Goal: Information Seeking & Learning: Get advice/opinions

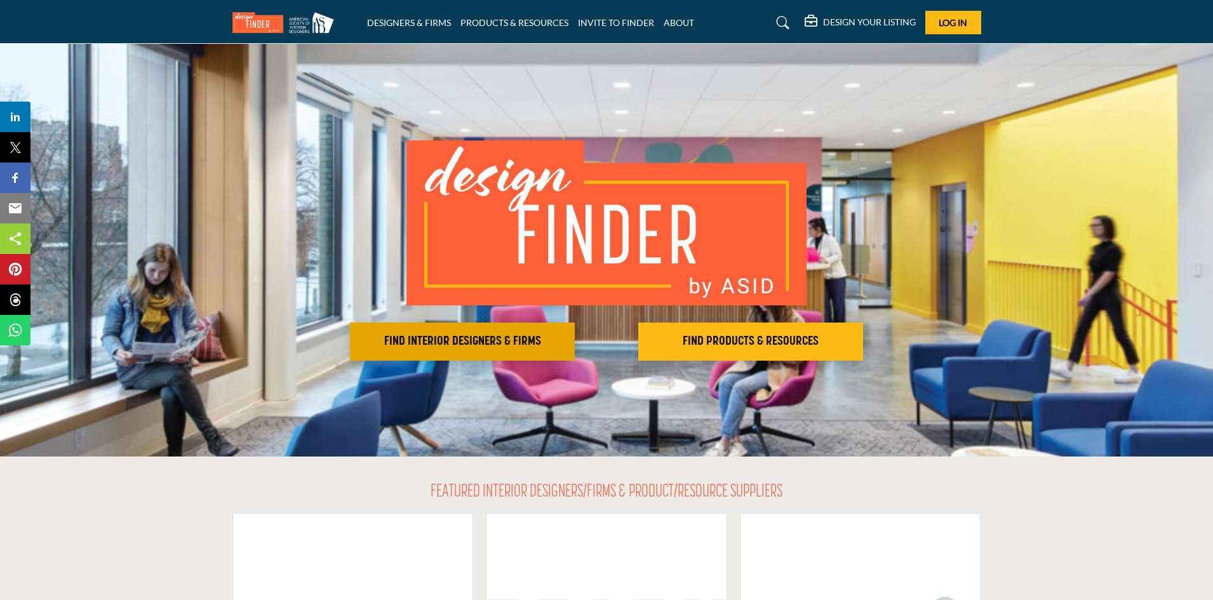
click at [500, 339] on h2 "FIND INTERIOR DESIGNERS & FIRMS" at bounding box center [462, 341] width 217 height 15
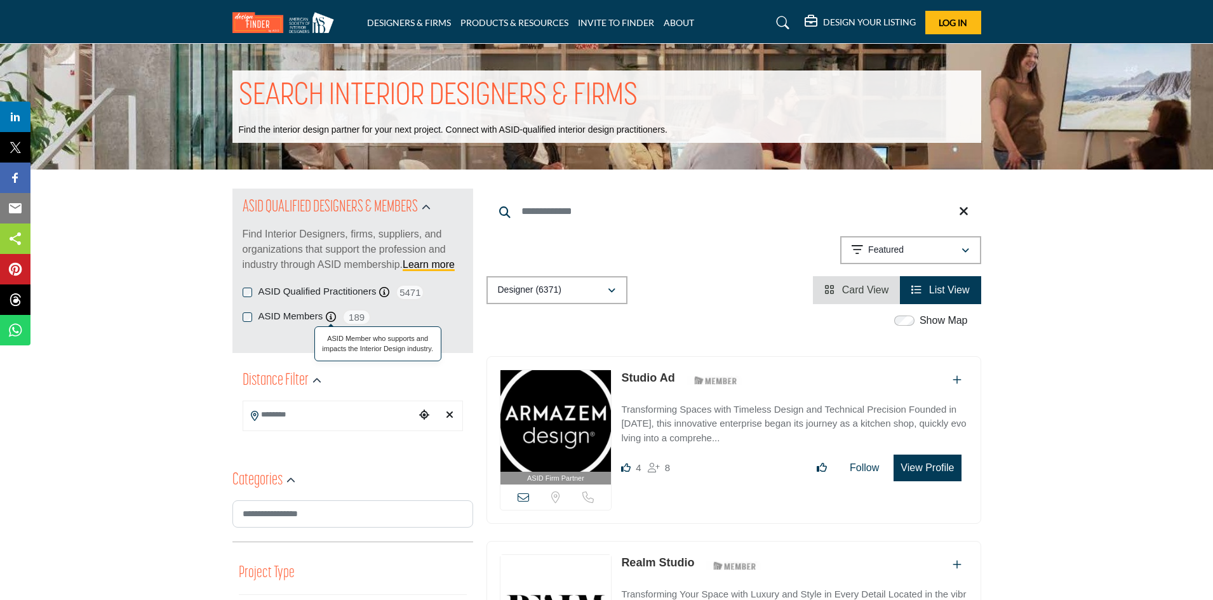
click at [330, 318] on icon at bounding box center [331, 317] width 10 height 10
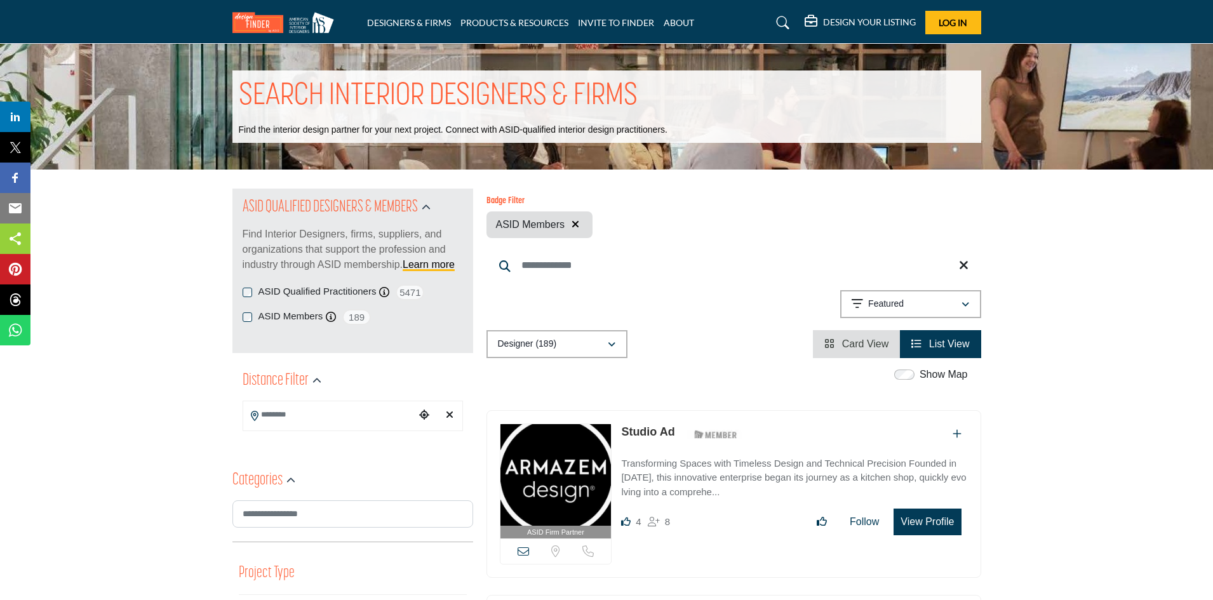
click at [869, 18] on h5 "DESIGN YOUR LISTING" at bounding box center [869, 22] width 93 height 11
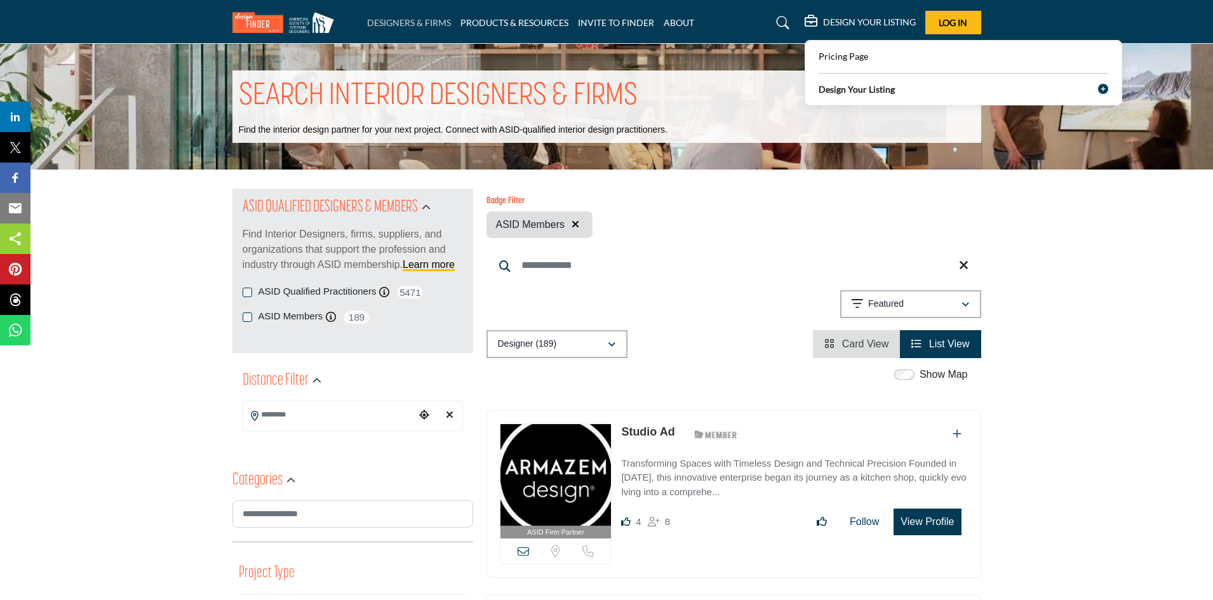
click at [420, 22] on link "DESIGNERS & FIRMS" at bounding box center [409, 22] width 84 height 11
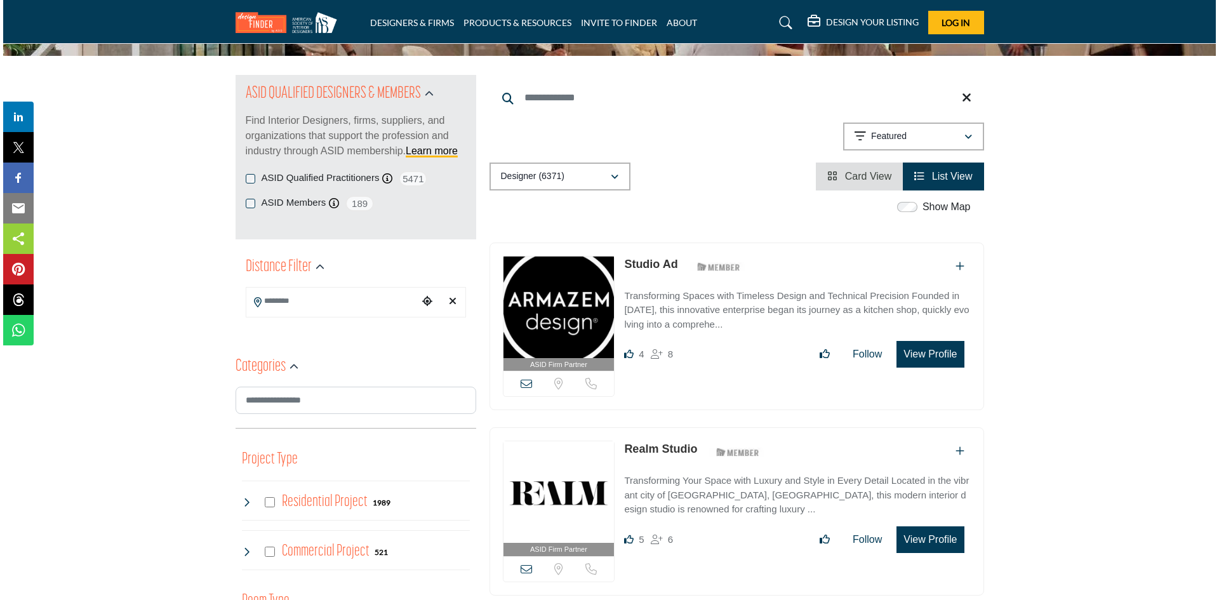
scroll to position [127, 0]
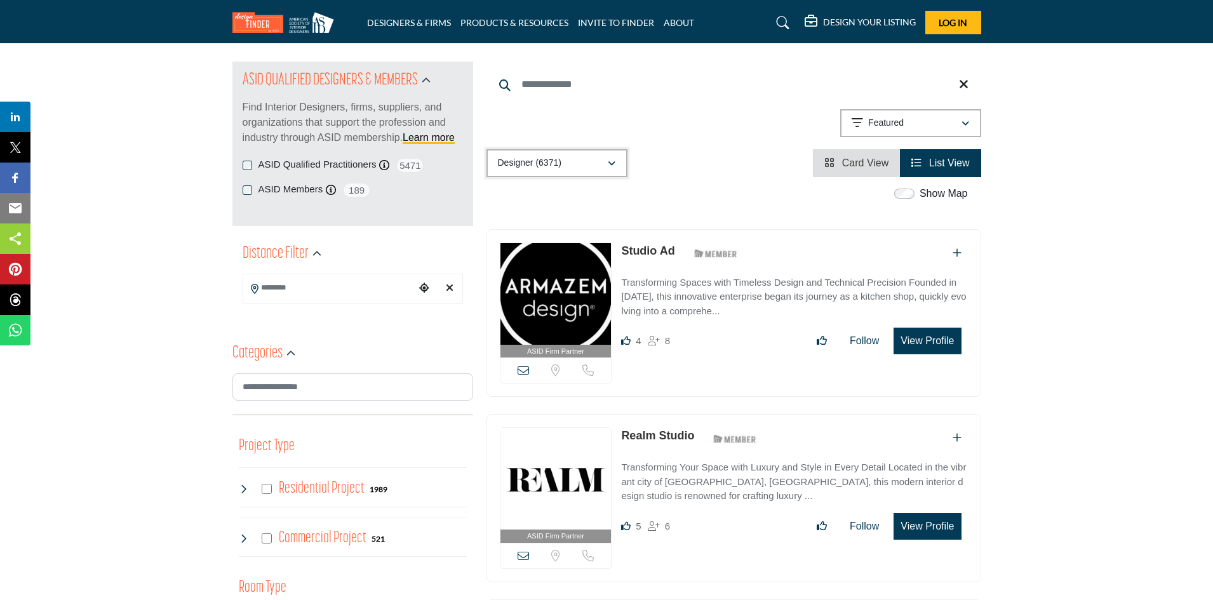
click at [614, 161] on icon "button" at bounding box center [612, 163] width 8 height 9
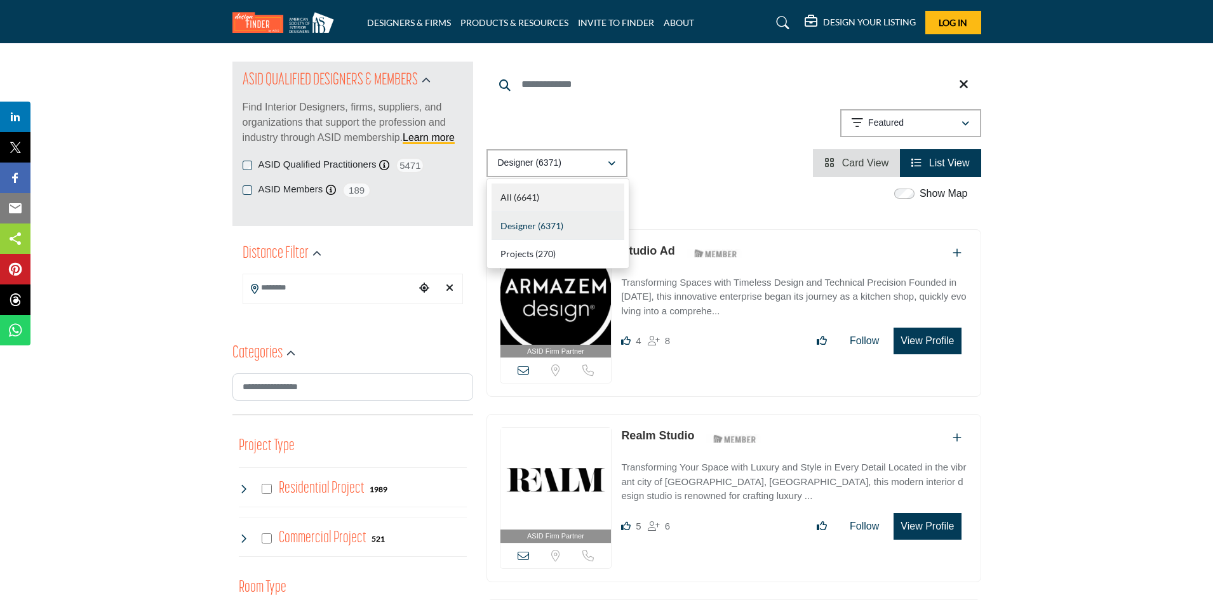
click at [589, 192] on div "All (6641)" at bounding box center [558, 198] width 133 height 29
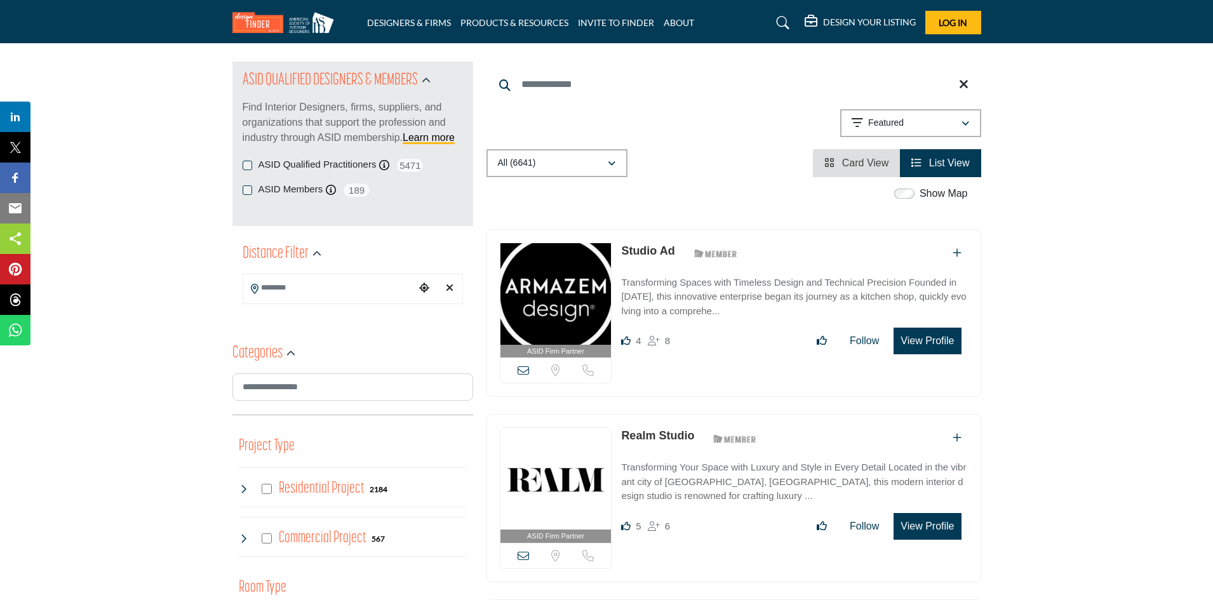
click at [424, 288] on icon "Choose your current location" at bounding box center [424, 288] width 10 height 10
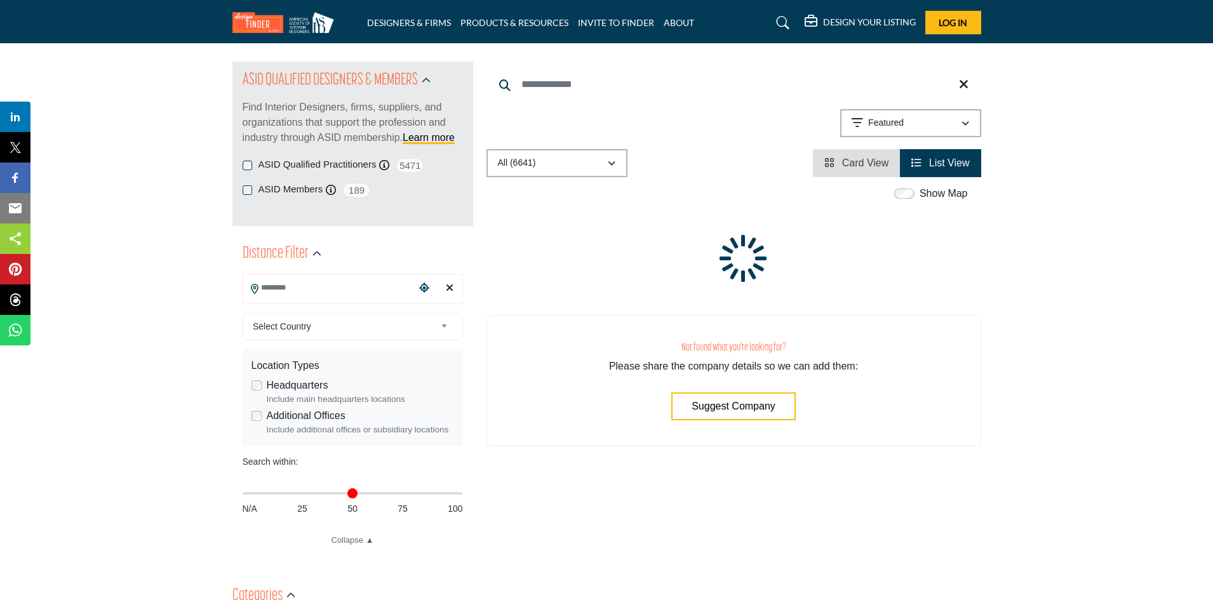
drag, startPoint x: 381, startPoint y: 281, endPoint x: 351, endPoint y: 284, distance: 30.7
click at [351, 284] on input "Search Location" at bounding box center [328, 288] width 171 height 25
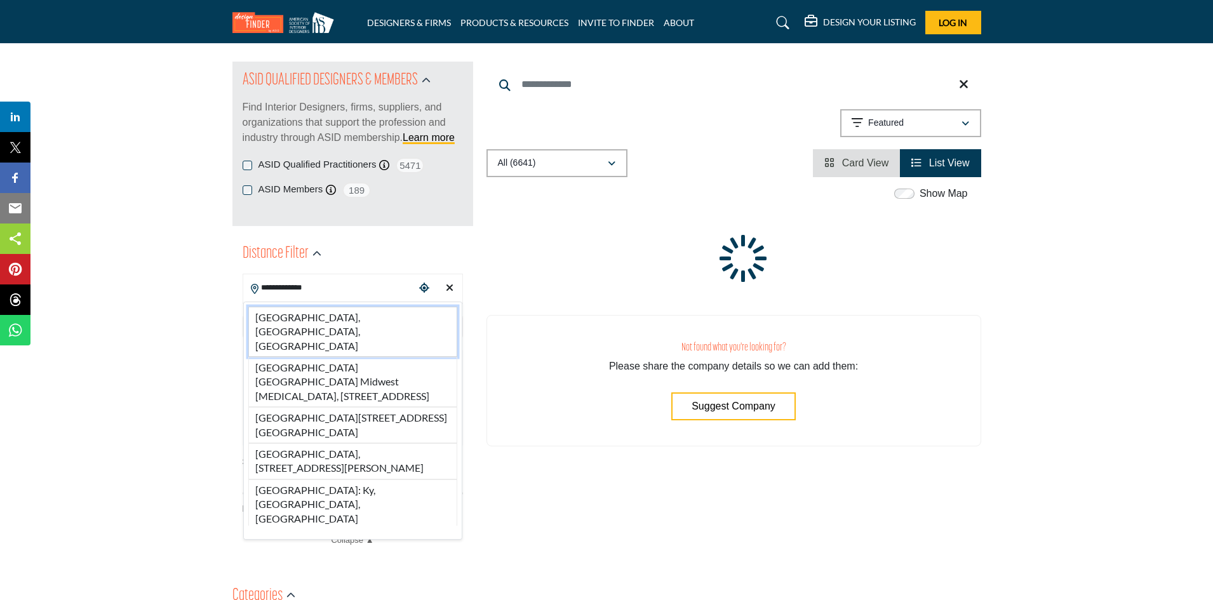
click at [316, 314] on li "Louisville, KY, USA" at bounding box center [352, 332] width 209 height 50
type input "**********"
type input "***"
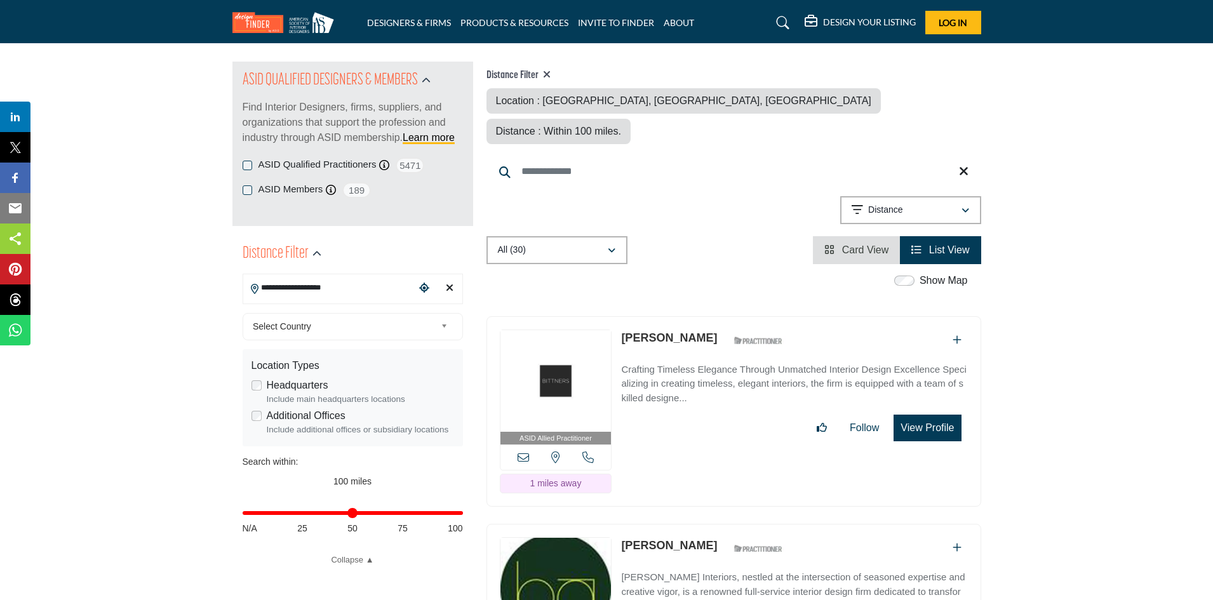
click at [441, 328] on b at bounding box center [446, 327] width 11 height 16
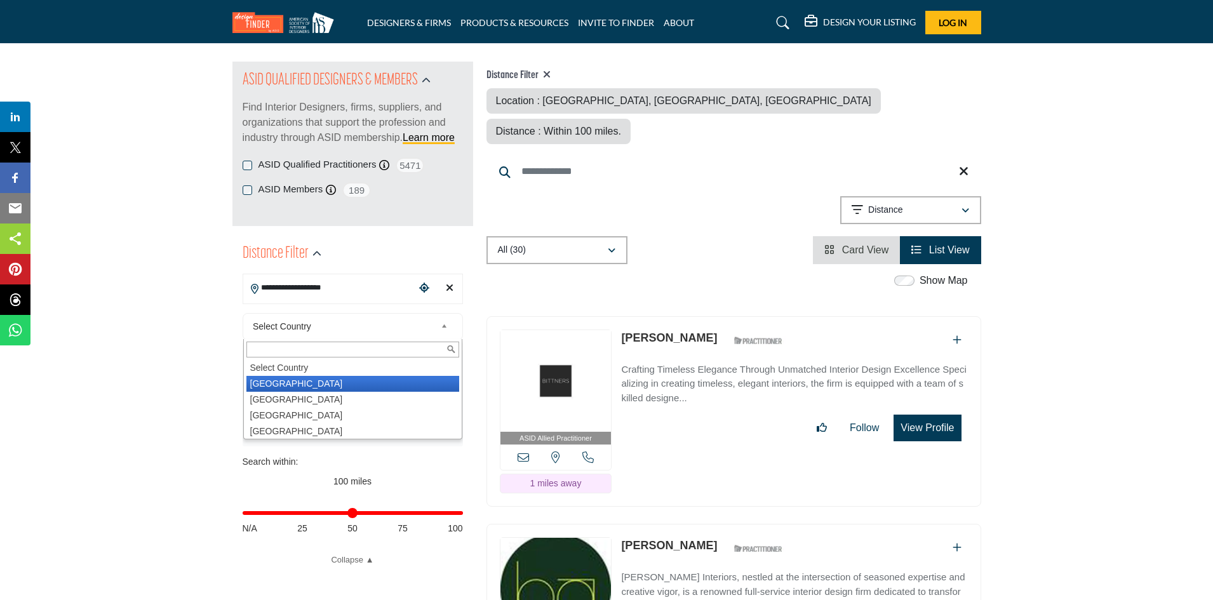
click at [413, 378] on li "United States" at bounding box center [352, 384] width 213 height 16
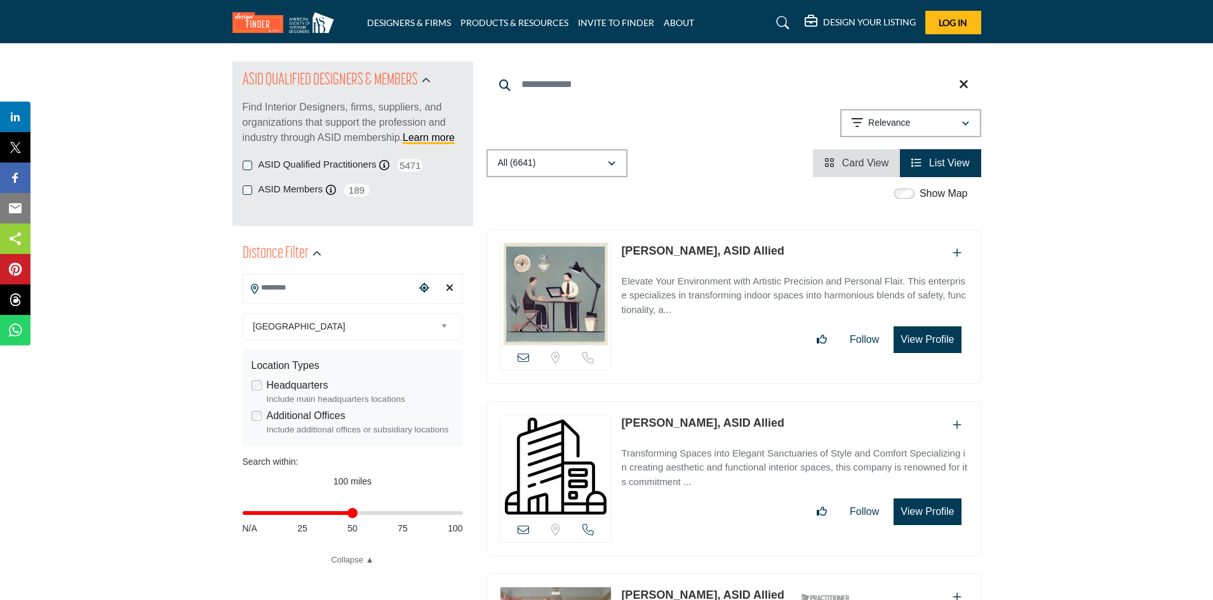
drag, startPoint x: 454, startPoint y: 514, endPoint x: 353, endPoint y: 516, distance: 101.0
type input "**"
click at [353, 514] on input "Distance in miles" at bounding box center [353, 513] width 220 height 3
click at [941, 340] on button "View Profile" at bounding box center [927, 339] width 67 height 27
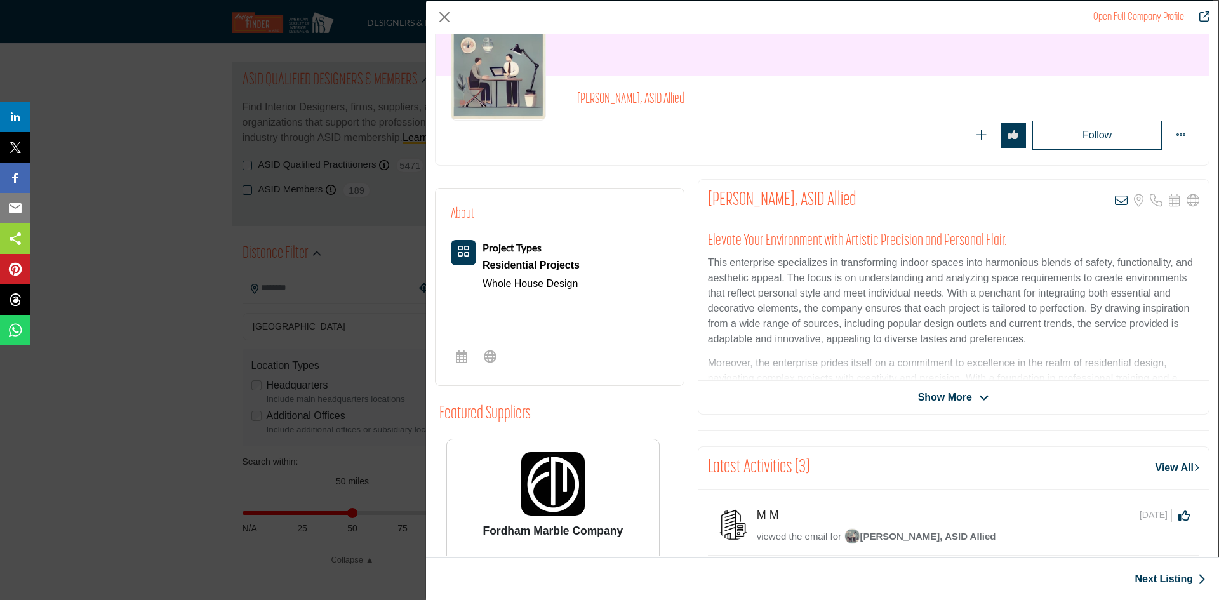
scroll to position [127, 0]
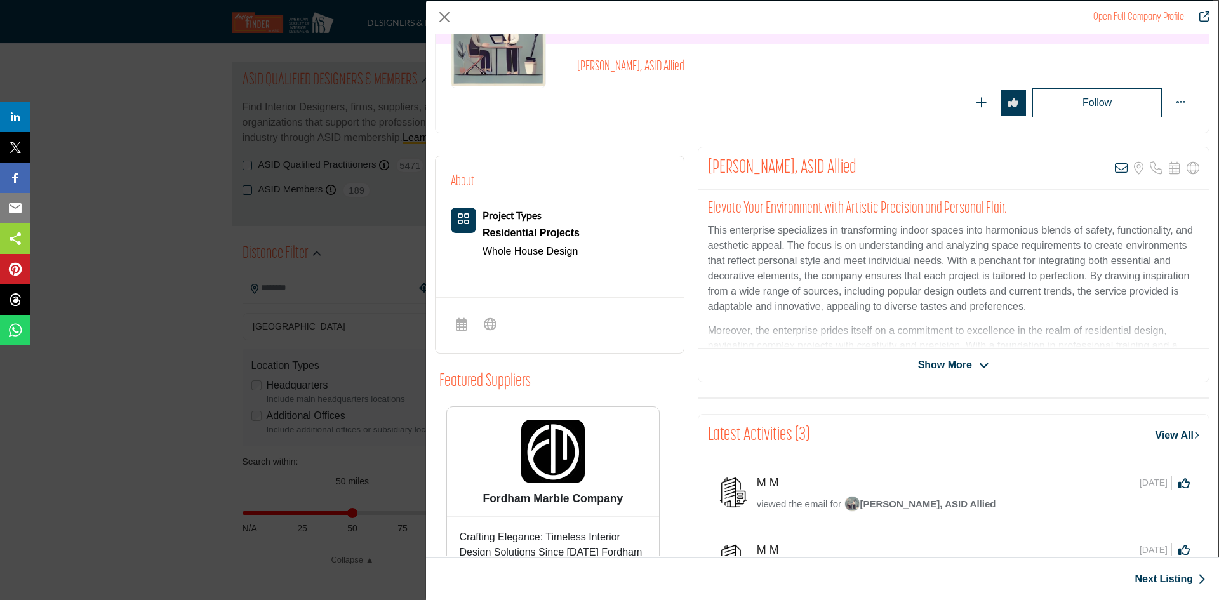
click at [943, 364] on span "Show More" at bounding box center [945, 365] width 54 height 15
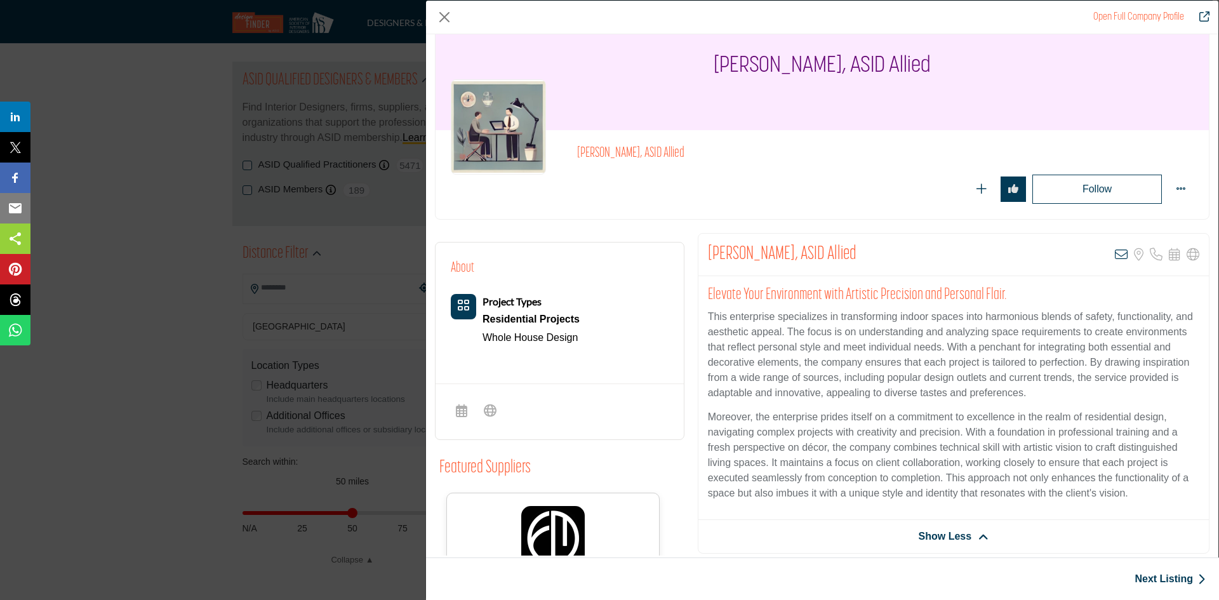
scroll to position [37, 0]
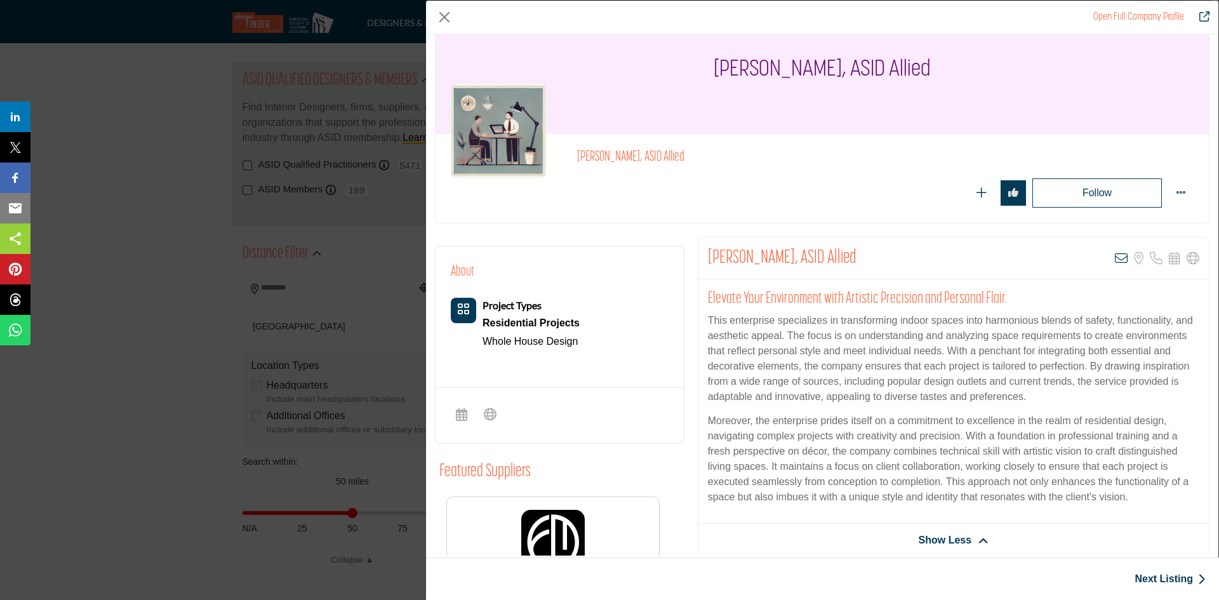
click at [530, 309] on b "Project Types" at bounding box center [512, 305] width 59 height 12
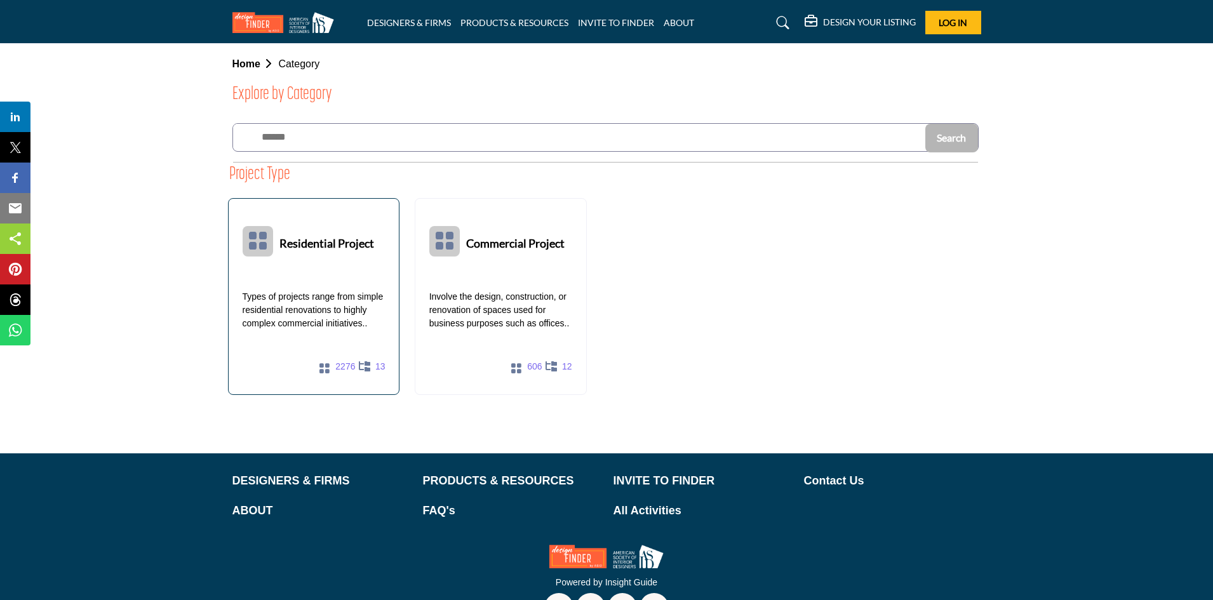
click at [318, 302] on p "Types of projects range from simple residential renovations to highly complex c…" at bounding box center [314, 310] width 143 height 40
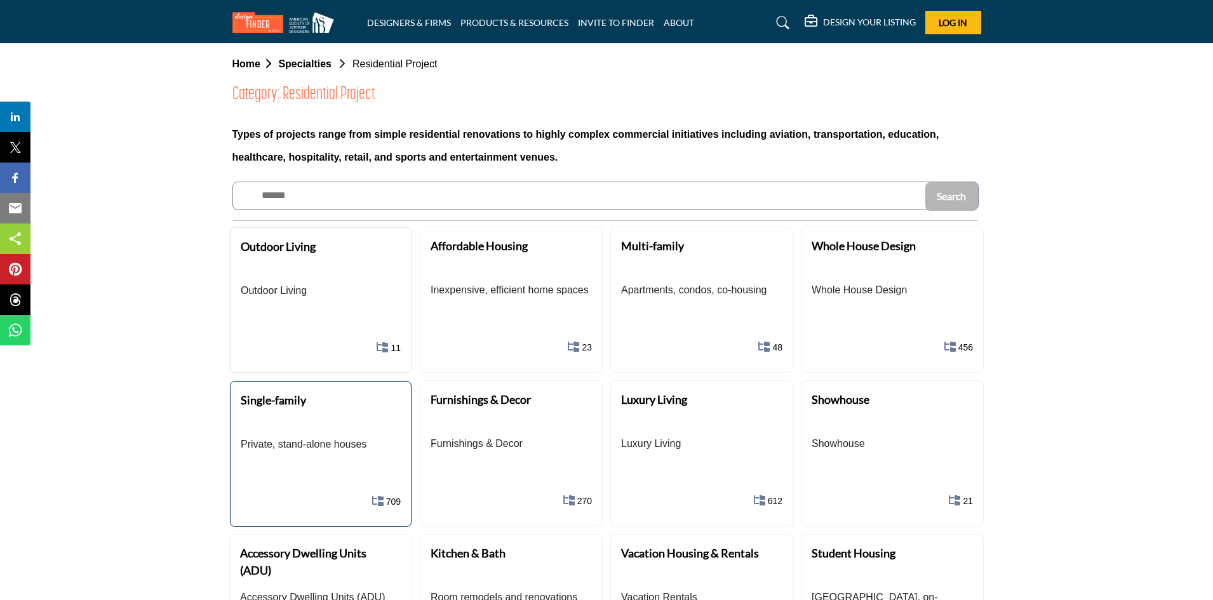
click at [291, 424] on div "Single-family" at bounding box center [315, 409] width 149 height 35
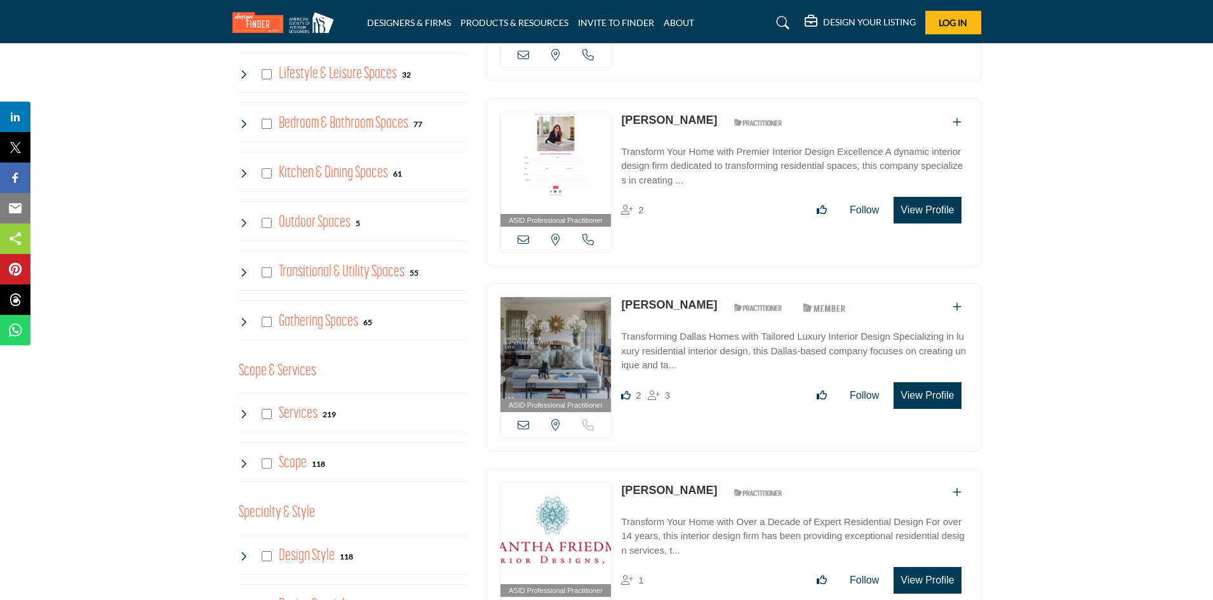
scroll to position [699, 0]
